Goal: Find specific page/section: Find specific page/section

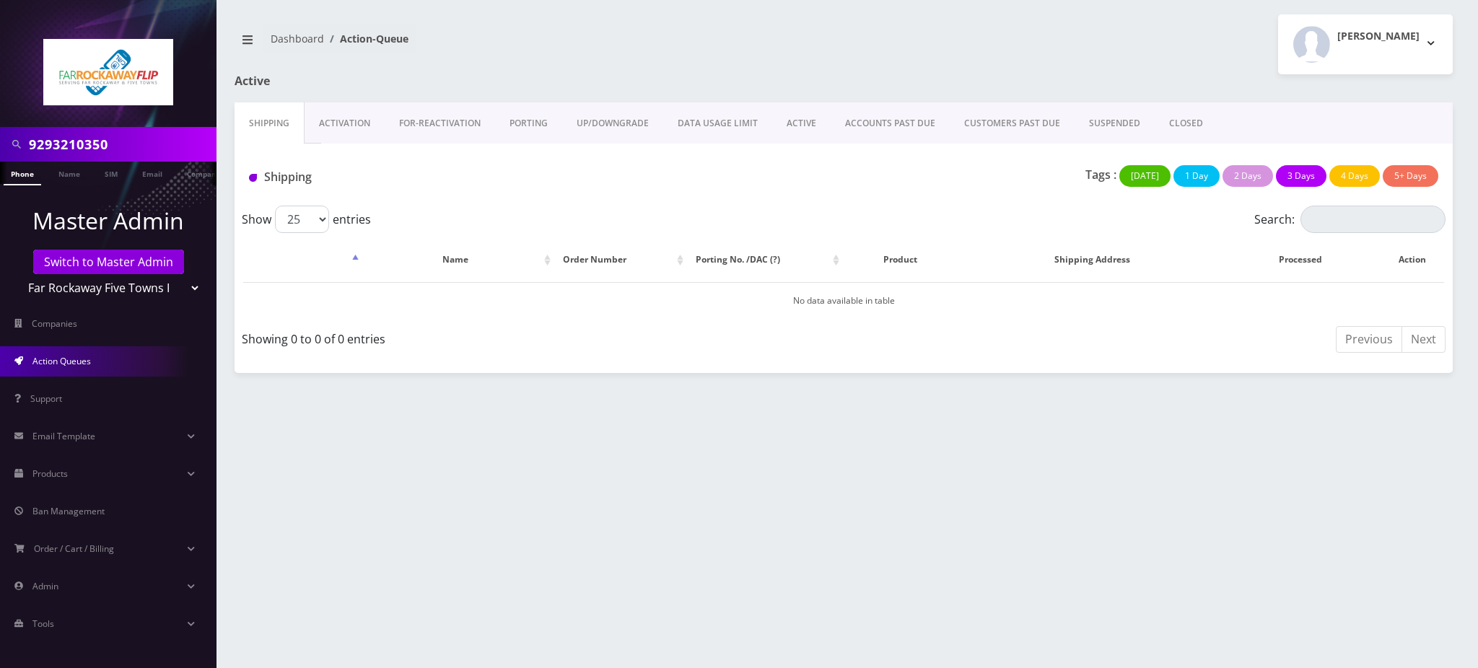
drag, startPoint x: 0, startPoint y: 0, endPoint x: 0, endPoint y: 116, distance: 116.2
click at [0, 116] on nav "9293210350 Phone Name SIM Email Company Customer Master Admin Switch to Master …" at bounding box center [108, 334] width 217 height 668
click at [122, 140] on input "9293210350" at bounding box center [121, 144] width 184 height 27
drag, startPoint x: 56, startPoint y: 144, endPoint x: 245, endPoint y: 145, distance: 188.4
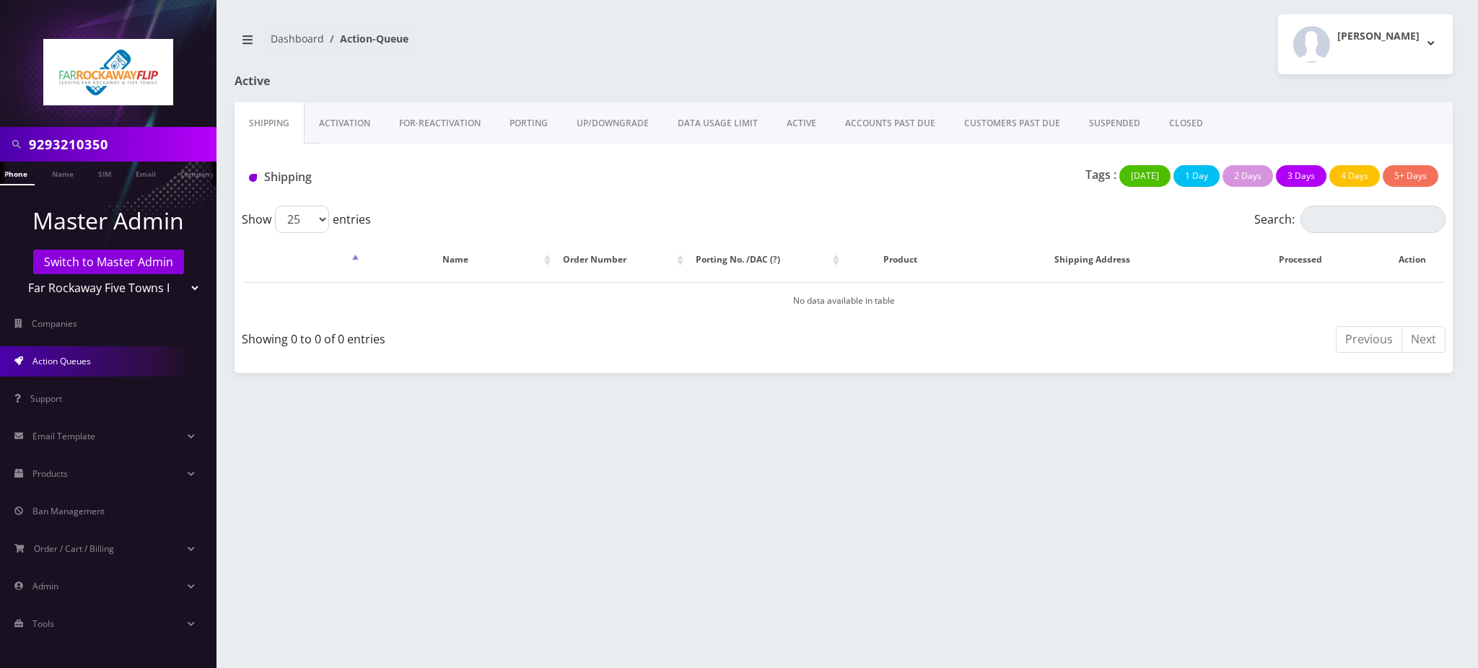
click at [245, 145] on div "9293210350 Phone Name SIM Email Company Customer Master Admin Switch to Master …" at bounding box center [739, 334] width 1478 height 668
type input "9295454197"
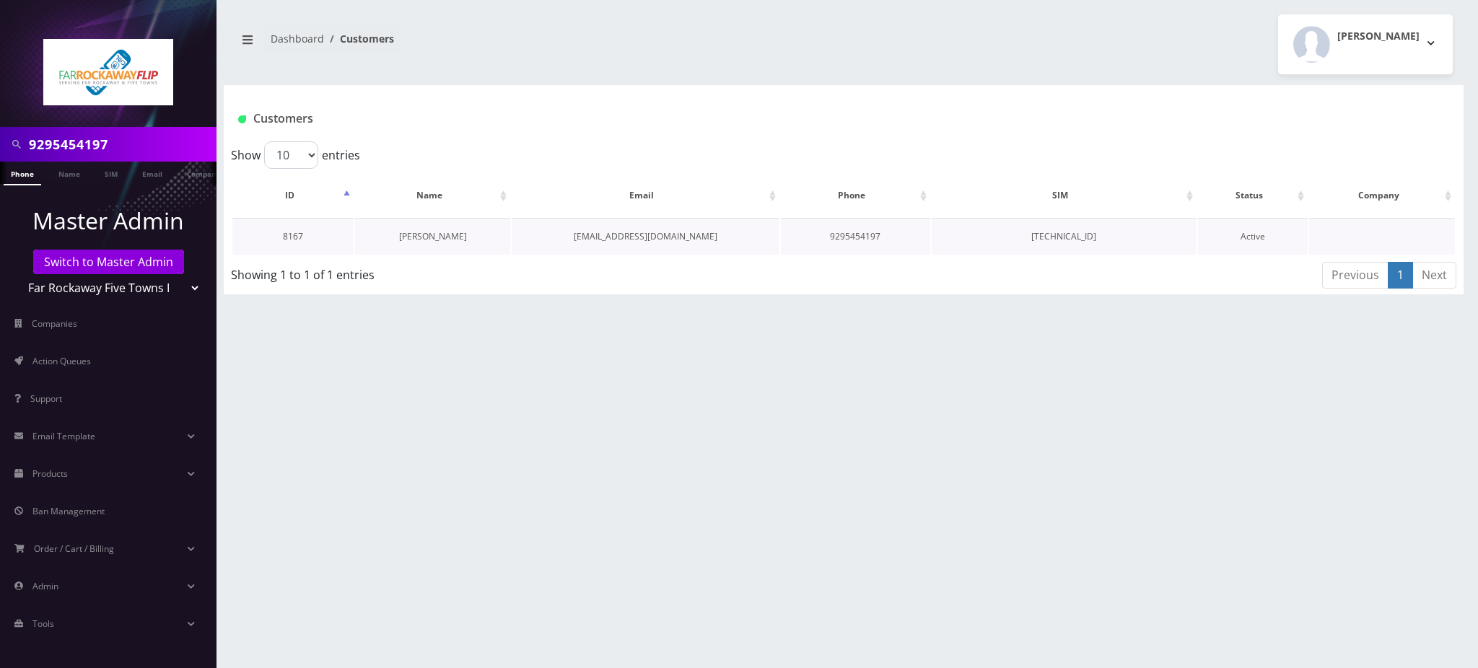
click at [439, 240] on link "[PERSON_NAME]" at bounding box center [433, 236] width 68 height 12
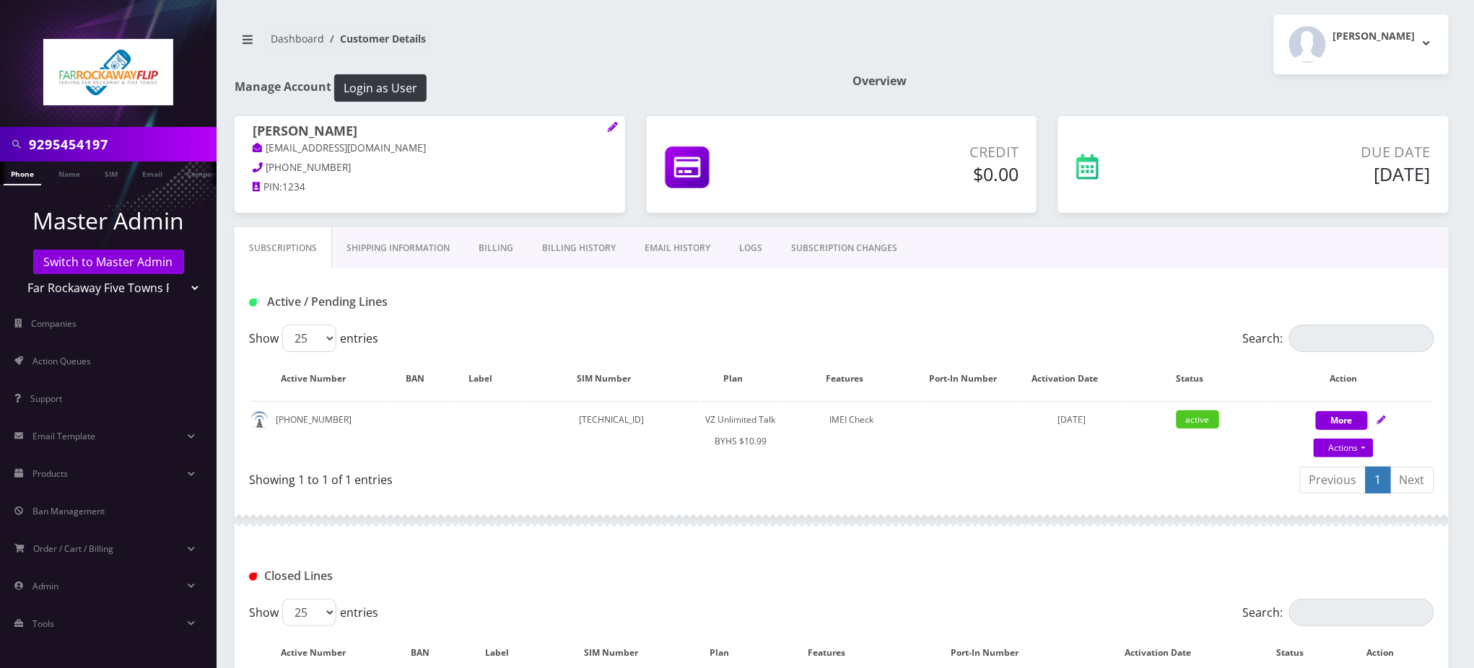
drag, startPoint x: 127, startPoint y: 141, endPoint x: 0, endPoint y: 135, distance: 127.2
click at [0, 135] on div "9295454197" at bounding box center [108, 144] width 217 height 35
